Goal: Find specific page/section: Find specific page/section

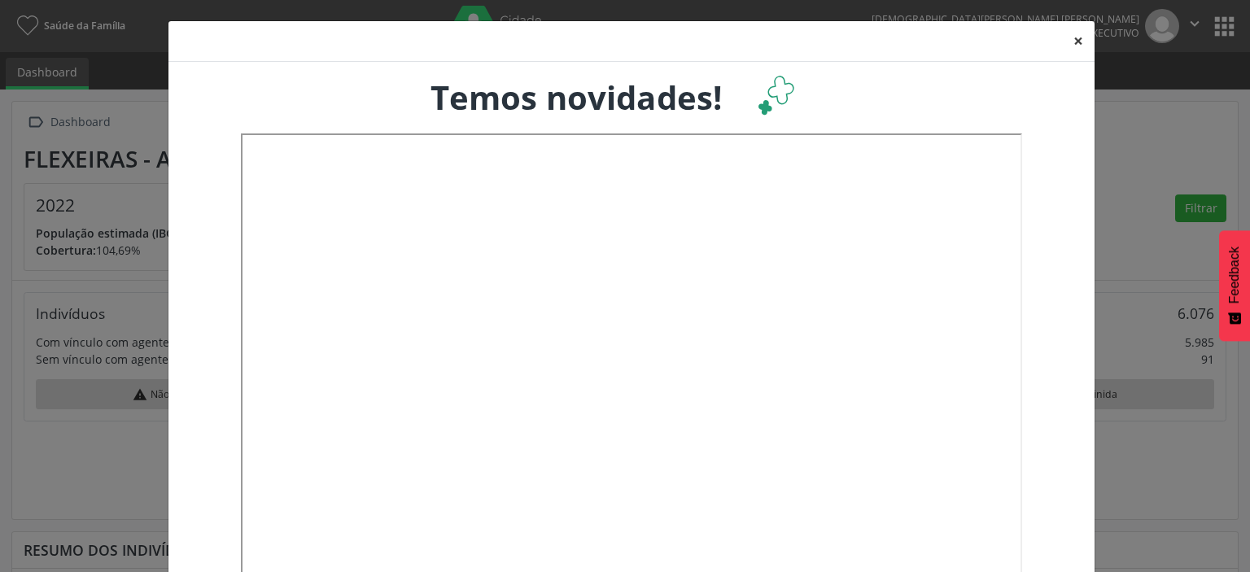
click at [1068, 39] on button "×" at bounding box center [1078, 41] width 33 height 40
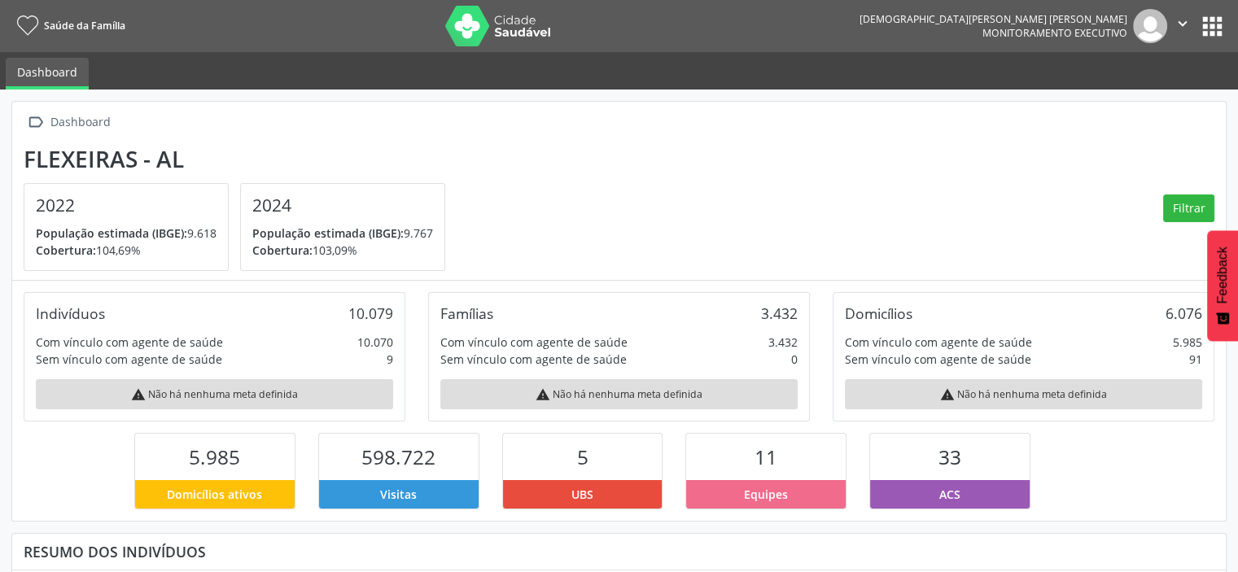
click at [1212, 29] on button "apps" at bounding box center [1212, 26] width 28 height 28
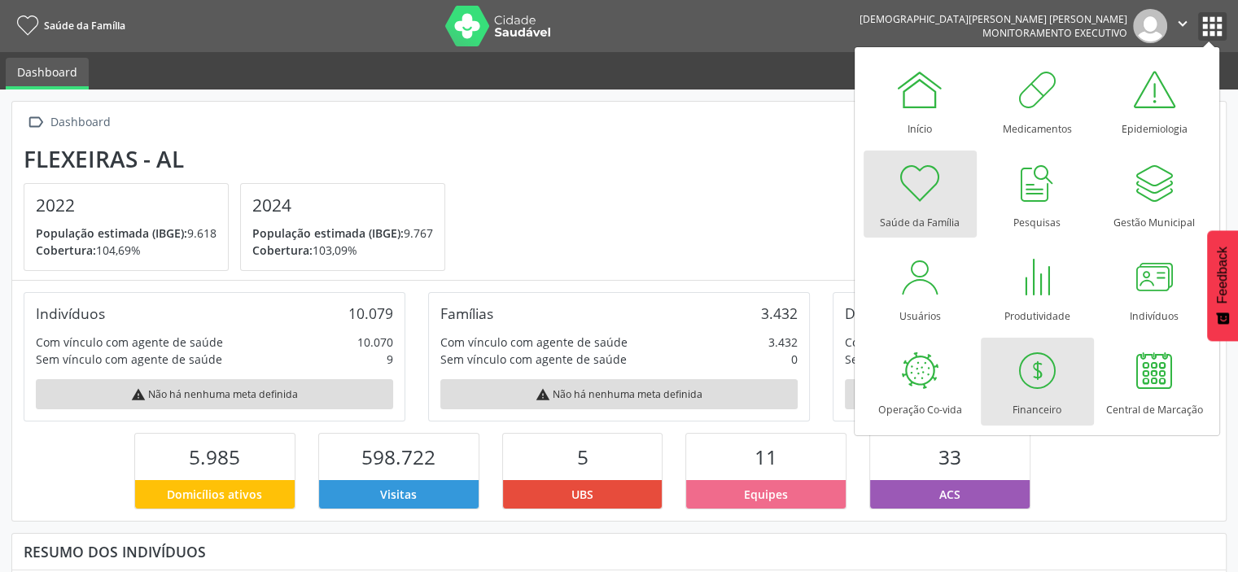
scroll to position [268, 405]
click at [1046, 375] on div at bounding box center [1037, 370] width 49 height 49
